Goal: Task Accomplishment & Management: Manage account settings

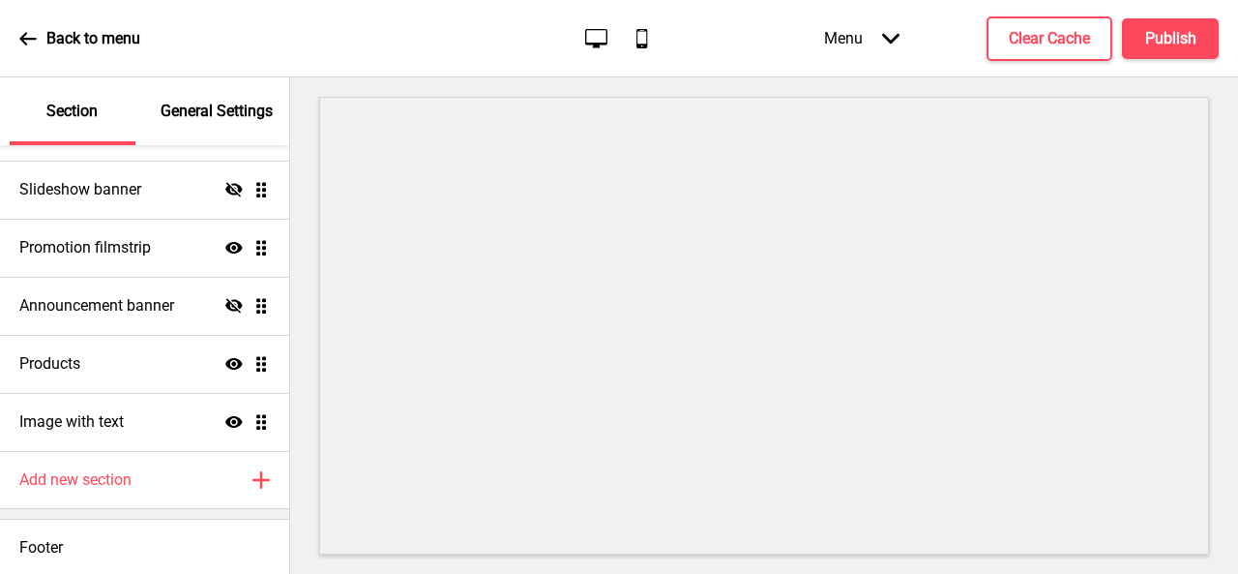
scroll to position [132, 0]
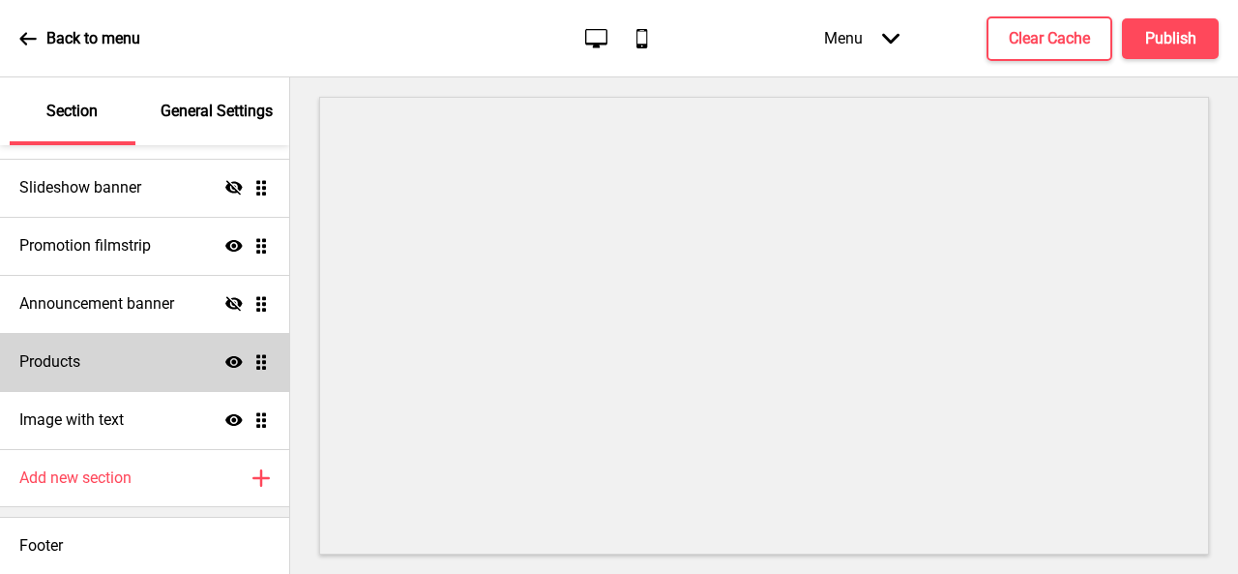
click at [126, 359] on div "Products Show Drag" at bounding box center [144, 362] width 289 height 58
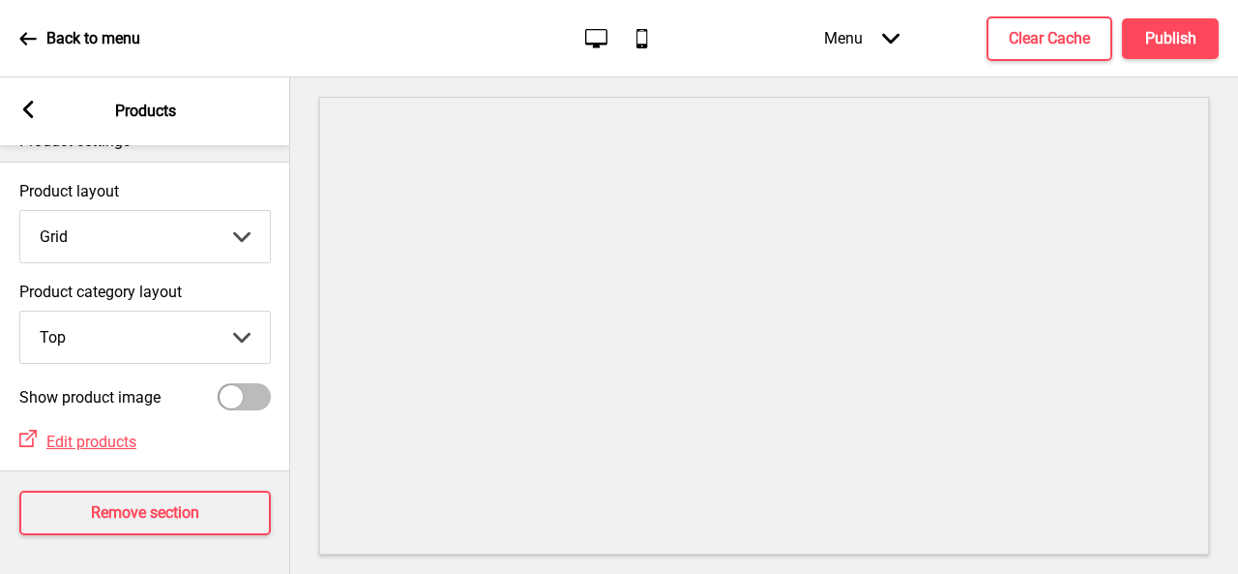
scroll to position [48, 0]
click at [240, 385] on div at bounding box center [231, 396] width 23 height 23
checkbox input "true"
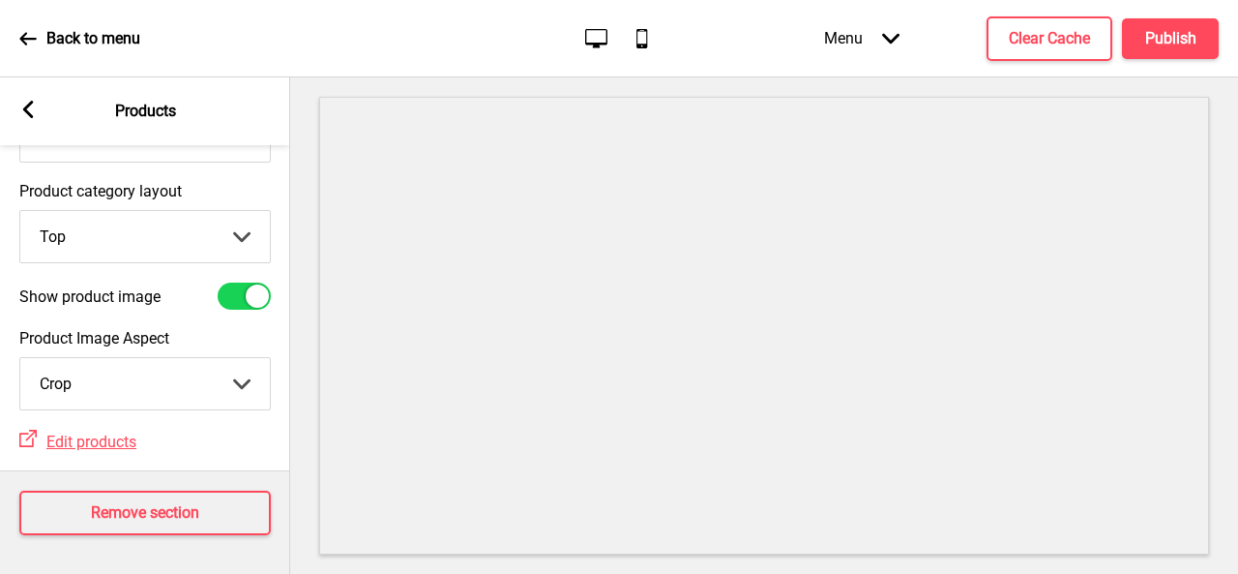
scroll to position [149, 0]
click at [203, 380] on select "Crop Natural" at bounding box center [145, 383] width 250 height 51
click at [201, 372] on select "Crop Natural" at bounding box center [145, 383] width 250 height 51
click at [20, 358] on select "Crop Natural" at bounding box center [145, 383] width 250 height 51
click at [1068, 44] on h4 "Clear Cache" at bounding box center [1049, 38] width 81 height 21
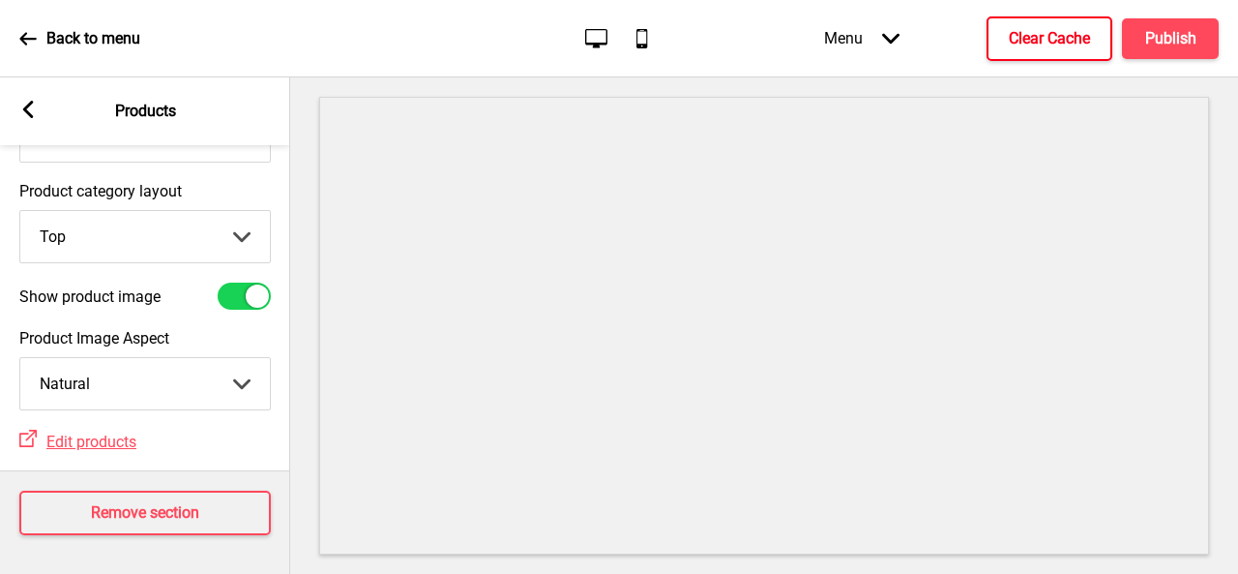
click at [226, 373] on select "Crop Natural" at bounding box center [145, 383] width 250 height 51
select select "cover"
click at [20, 358] on select "Crop Natural" at bounding box center [145, 383] width 250 height 51
click at [157, 237] on select "Top Side" at bounding box center [145, 236] width 250 height 51
click at [20, 211] on select "Top Side" at bounding box center [145, 236] width 250 height 51
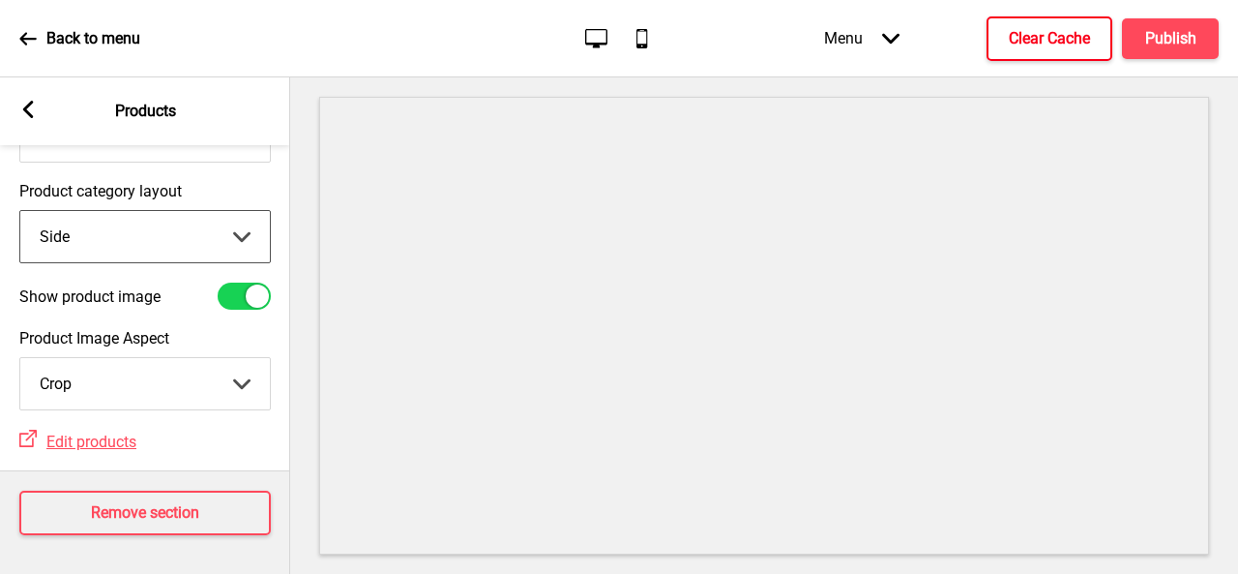
click at [149, 237] on select "Top Side" at bounding box center [145, 236] width 250 height 51
select select "top"
click at [20, 211] on select "Top Side" at bounding box center [145, 236] width 250 height 51
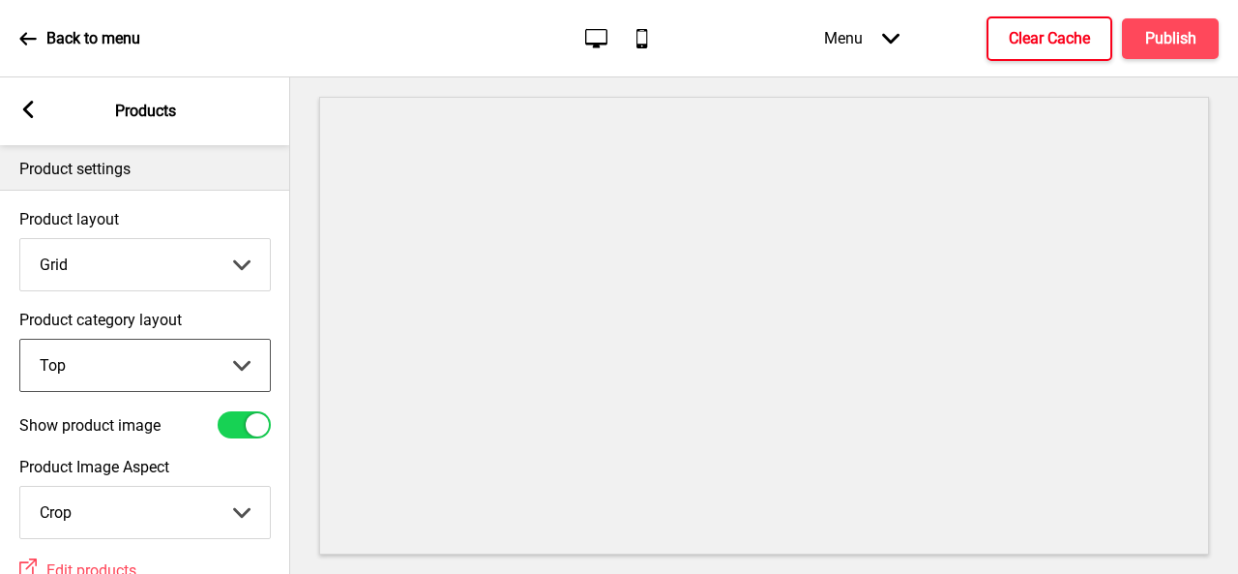
scroll to position [0, 0]
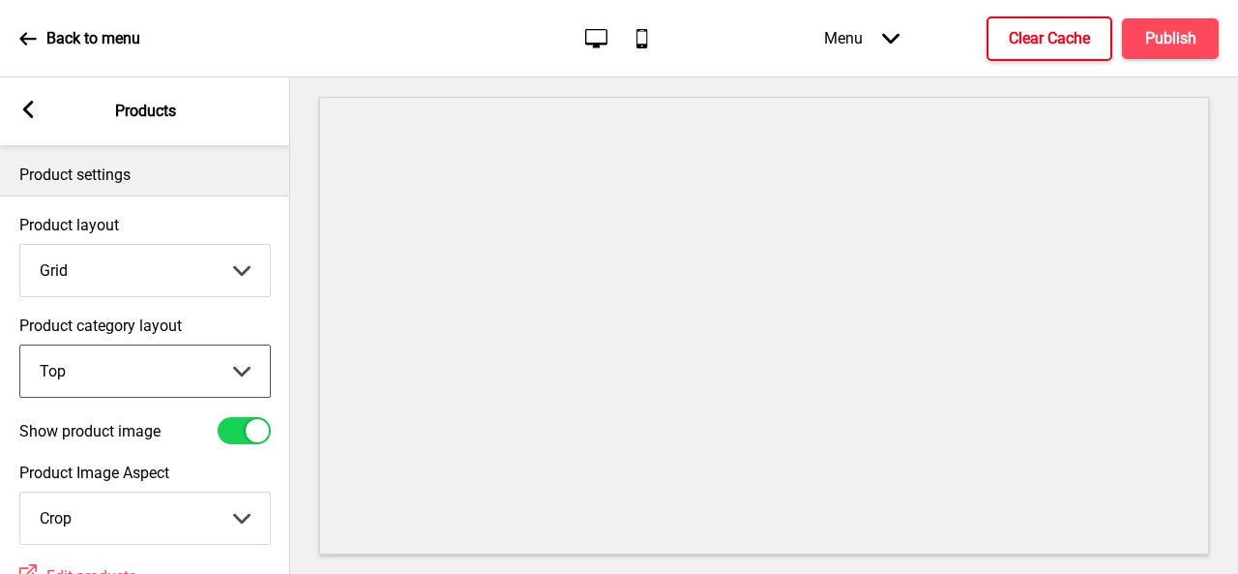
click at [145, 274] on select "Grid List" at bounding box center [145, 270] width 250 height 51
click at [20, 245] on select "Grid List" at bounding box center [145, 270] width 250 height 51
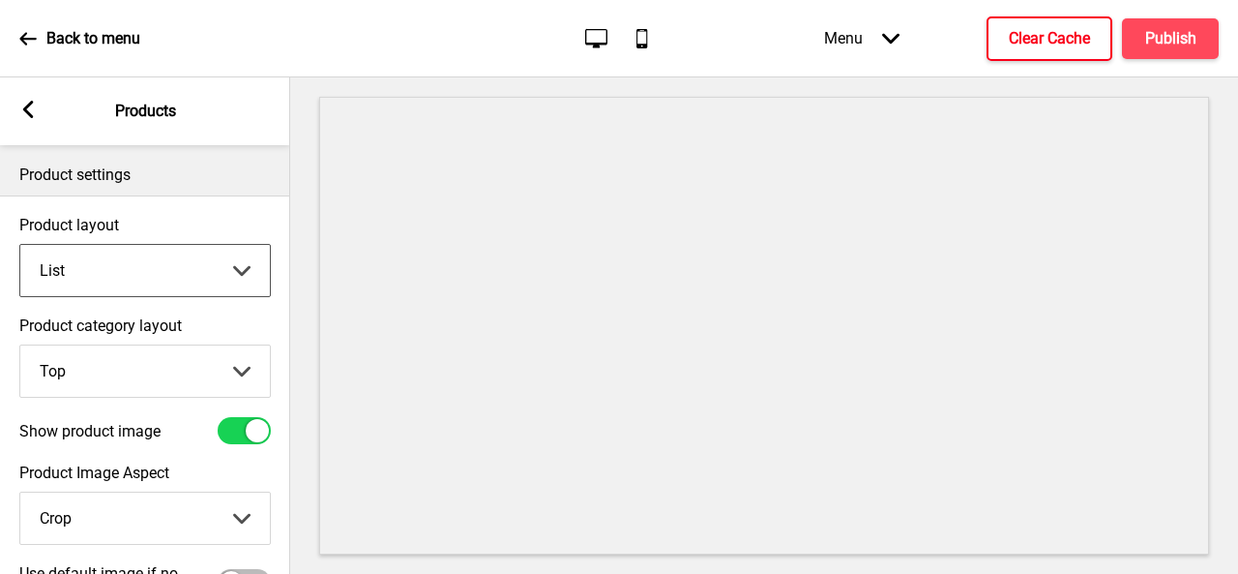
click at [135, 270] on select "Grid List" at bounding box center [145, 270] width 250 height 51
select select "grid"
click at [20, 245] on select "Grid List" at bounding box center [145, 270] width 250 height 51
click at [1149, 46] on h4 "Publish" at bounding box center [1170, 38] width 51 height 21
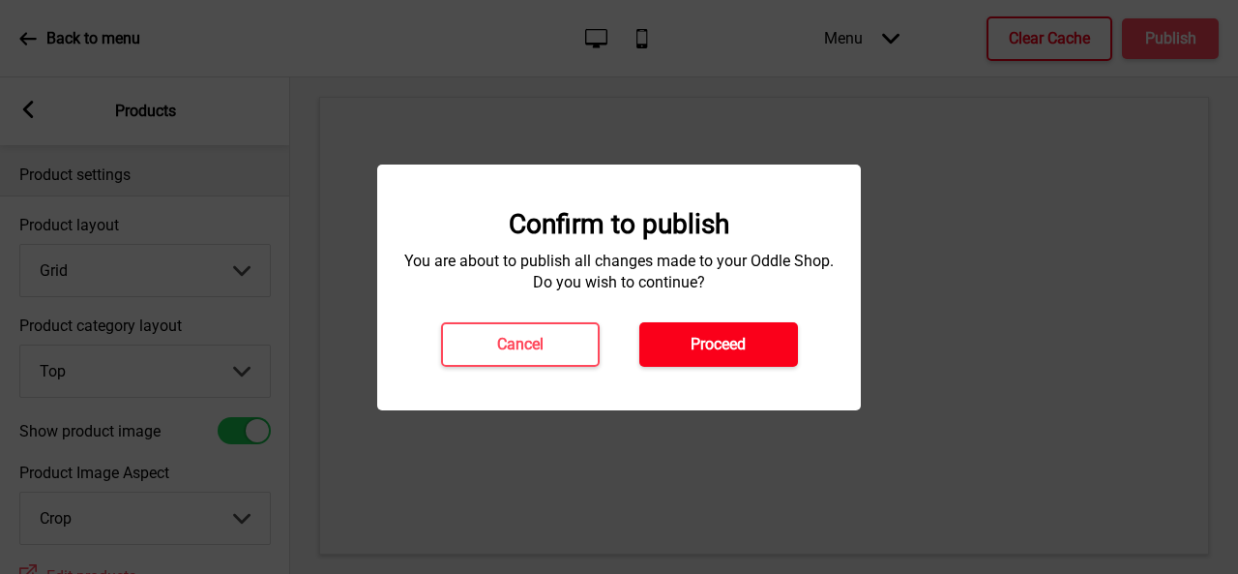
click at [718, 349] on h4 "Proceed" at bounding box center [718, 344] width 55 height 21
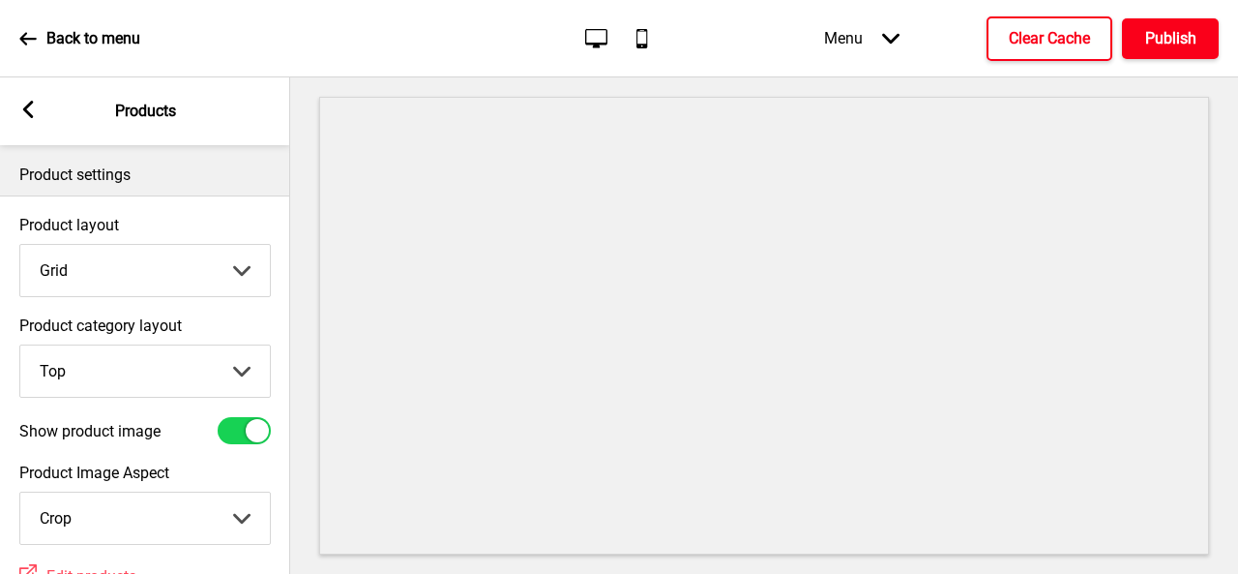
scroll to position [149, 0]
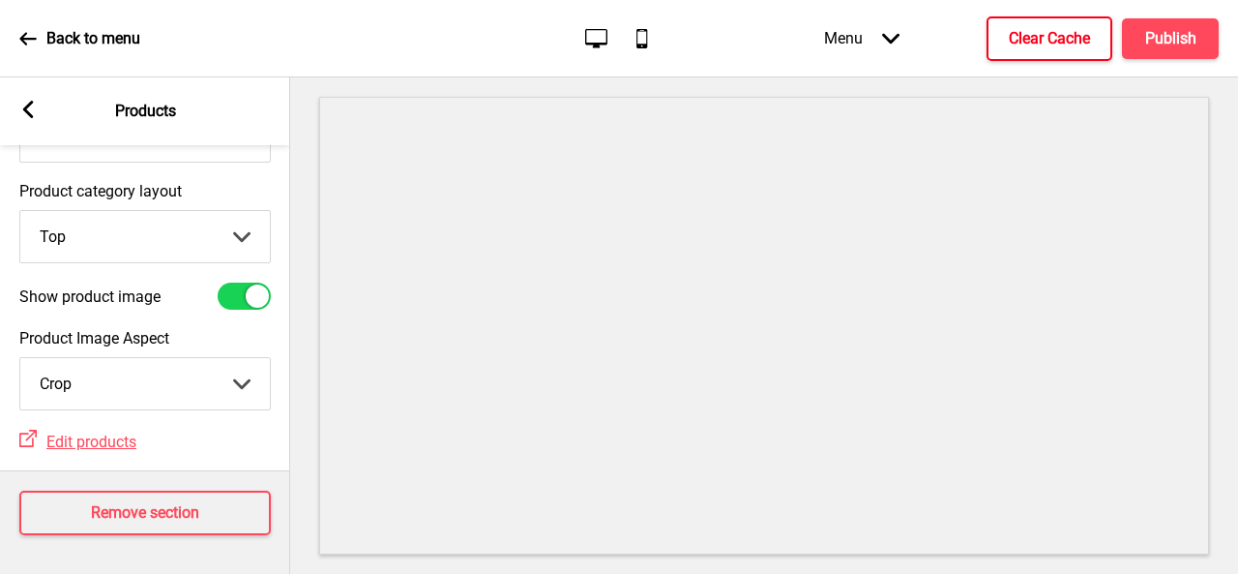
click at [147, 363] on select "Crop Natural" at bounding box center [145, 383] width 250 height 51
select select "contain"
click at [20, 358] on select "Crop Natural" at bounding box center [145, 383] width 250 height 51
click at [1165, 48] on h4 "Publish" at bounding box center [1170, 38] width 51 height 21
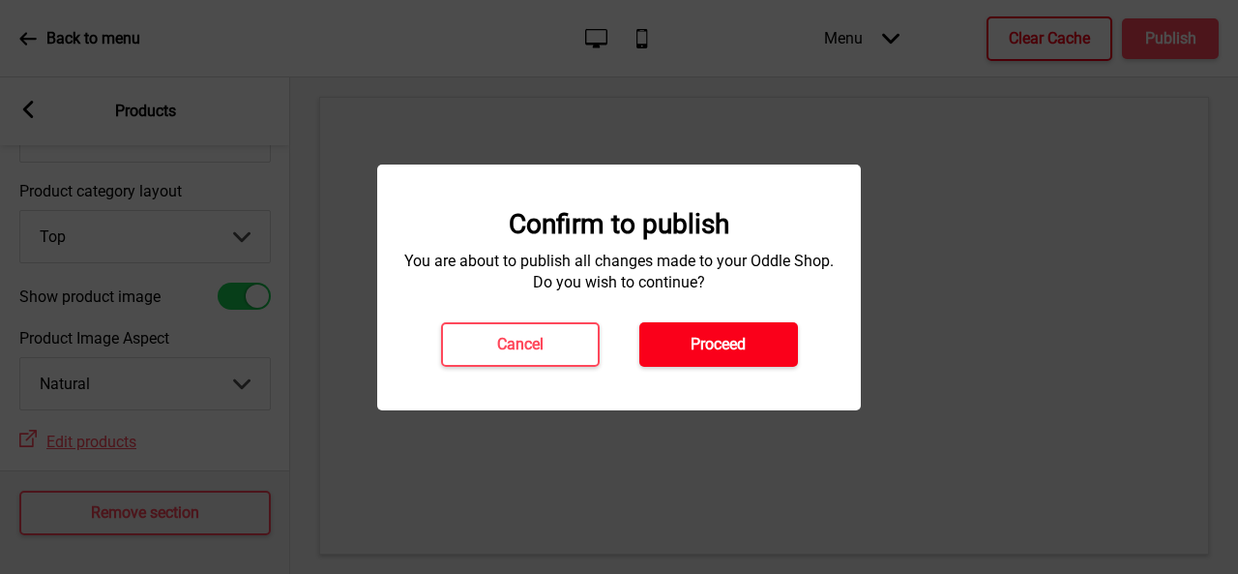
click at [691, 344] on h4 "Proceed" at bounding box center [718, 344] width 55 height 21
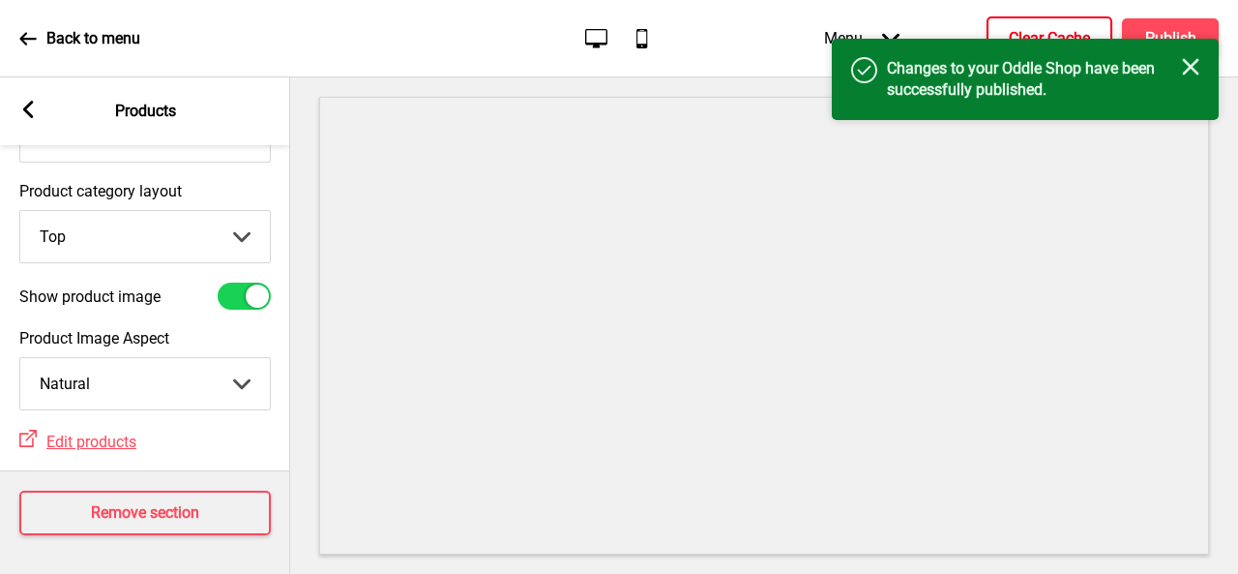
click at [1035, 28] on h4 "Clear Cache" at bounding box center [1049, 38] width 81 height 21
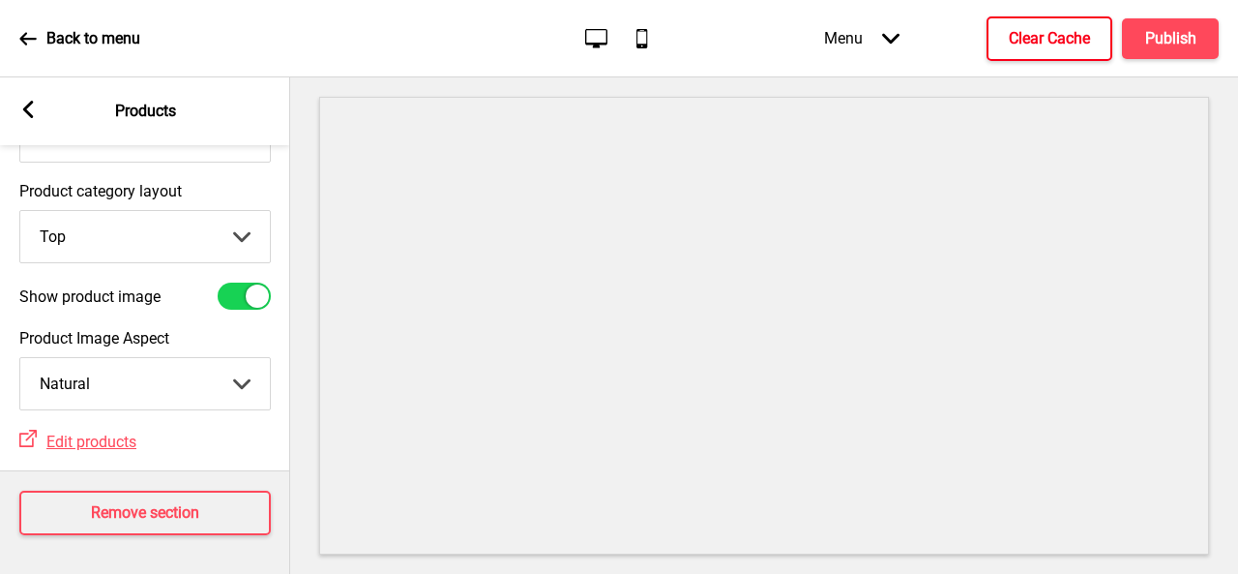
drag, startPoint x: 1200, startPoint y: 1, endPoint x: 762, endPoint y: 25, distance: 437.9
click at [762, 25] on div "Menu Arrow down Product Page Store Information Checkout Thank you Terms & Condi…" at bounding box center [983, 38] width 472 height 57
